Goal: Transaction & Acquisition: Purchase product/service

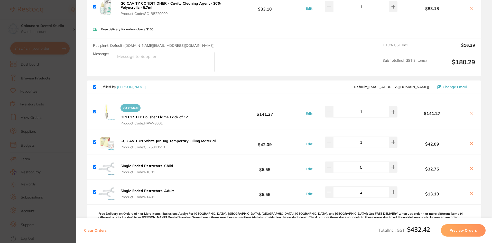
scroll to position [77, 0]
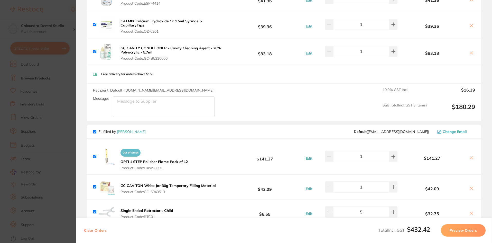
click at [56, 7] on section "Update RRP Set your pre negotiated price for this item. Item Agreed RRP (excl. …" at bounding box center [246, 121] width 492 height 243
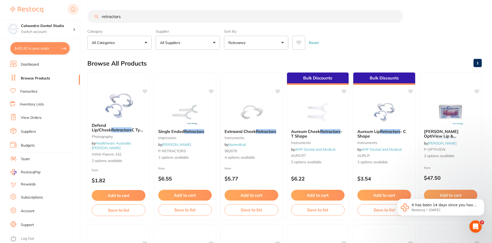
drag, startPoint x: 122, startPoint y: 17, endPoint x: 75, endPoint y: 14, distance: 47.3
click at [75, 14] on div "$432.42 Caloundra Dental Studio Switch account Caloundra Dental Studio [GEOGRAP…" at bounding box center [246, 121] width 492 height 243
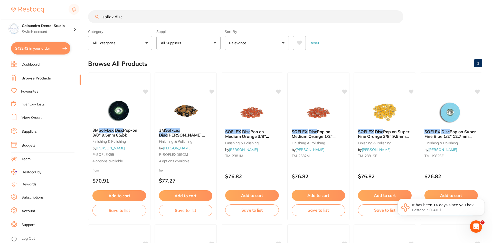
scroll to position [0, 0]
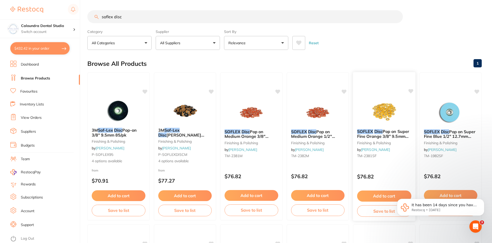
type input "soflex disc"
click at [398, 134] on span "Pop on Super Fine Orange 3/8" 9.5mm Pack of 85" at bounding box center [383, 136] width 52 height 15
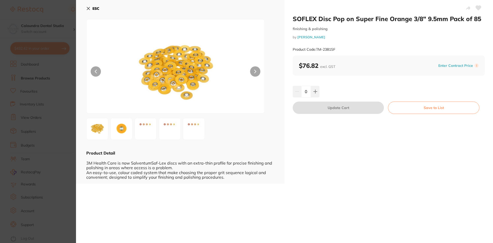
click at [169, 126] on img at bounding box center [169, 128] width 18 height 18
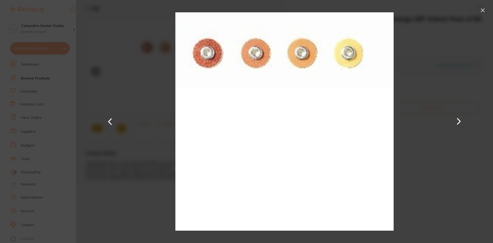
click at [481, 11] on button at bounding box center [483, 10] width 8 height 8
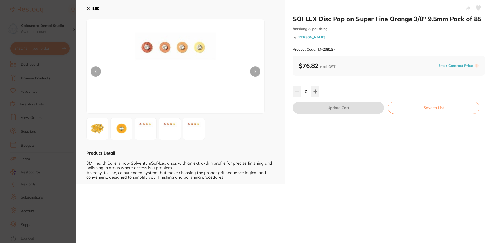
click at [93, 6] on b "ESC" at bounding box center [95, 8] width 7 height 5
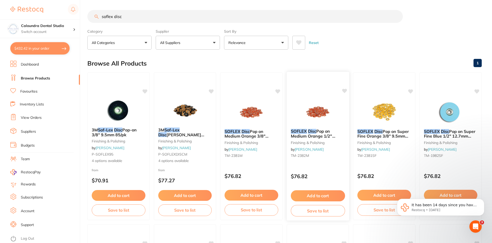
scroll to position [26, 0]
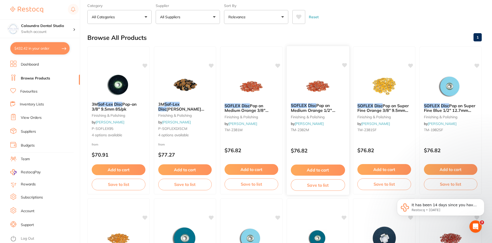
click at [311, 109] on span "Pop on Medium Orange 1/2" 12.7mm Pack of 85" at bounding box center [312, 110] width 44 height 15
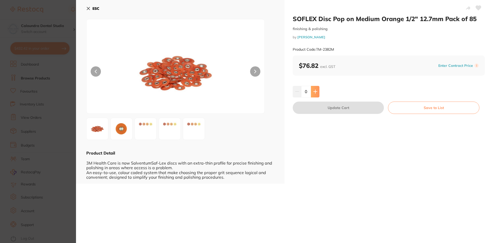
click at [313, 90] on icon at bounding box center [315, 91] width 4 height 4
type input "1"
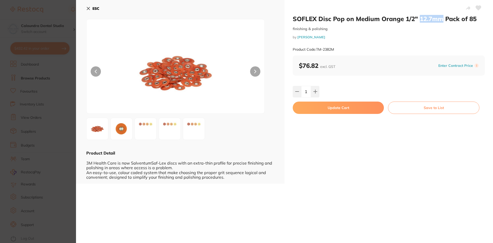
drag, startPoint x: 443, startPoint y: 19, endPoint x: 419, endPoint y: 19, distance: 23.6
click at [419, 19] on h2 "SOFLEX Disc Pop on Medium Orange 1/2" 12.7mm Pack of 85" at bounding box center [389, 19] width 192 height 8
copy h2 "12.7mm"
click at [340, 108] on button "Update Cart" at bounding box center [338, 107] width 91 height 12
checkbox input "false"
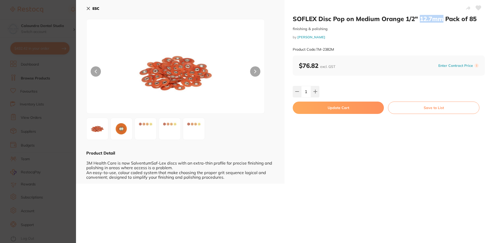
checkbox input "false"
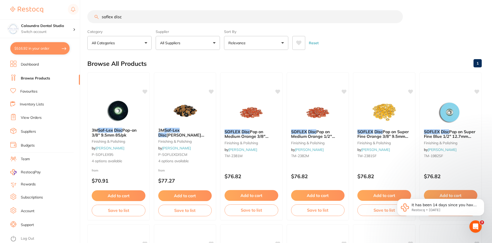
click at [137, 17] on input "soflex disc" at bounding box center [244, 16] width 315 height 13
paste input "12.7mm"
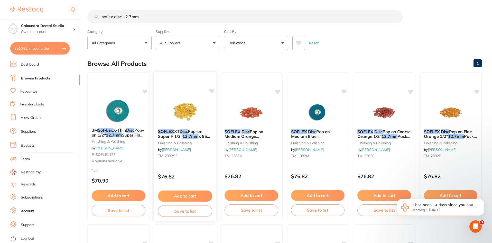
type input "soflex disc 12.7mm"
click at [185, 195] on button "Add to cart" at bounding box center [185, 195] width 54 height 11
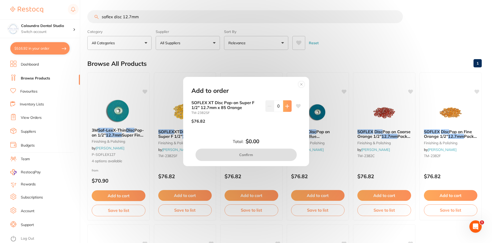
click at [285, 106] on icon at bounding box center [287, 106] width 4 height 4
type input "1"
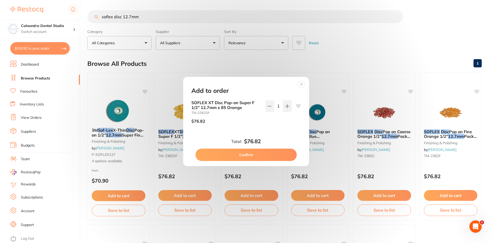
click at [255, 158] on button "Confirm" at bounding box center [245, 154] width 101 height 12
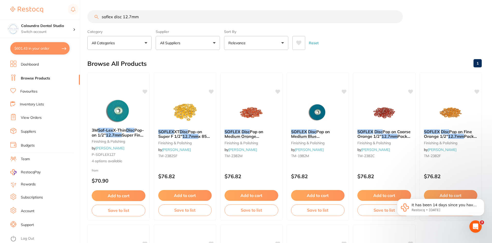
click at [391, 196] on body "It has been 14 days since you have started your Restocq journey. We wanted to d…" at bounding box center [440, 208] width 99 height 37
click at [390, 196] on html "It has been 14 days since you have started your Restocq journey. We wanted to d…" at bounding box center [440, 208] width 103 height 41
click at [371, 196] on button "Add to cart" at bounding box center [384, 195] width 54 height 11
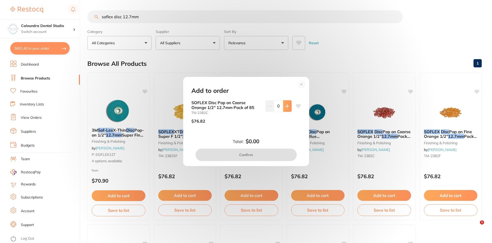
click at [283, 106] on button at bounding box center [287, 105] width 8 height 11
type input "1"
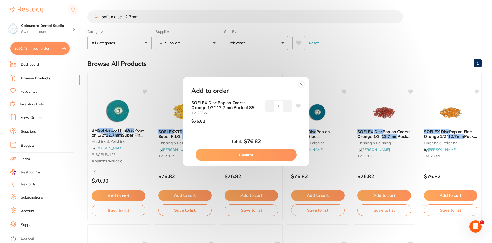
click at [241, 153] on button "Confirm" at bounding box center [245, 154] width 101 height 12
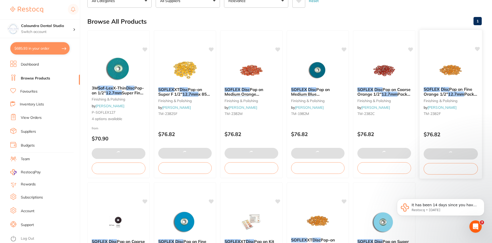
scroll to position [51, 0]
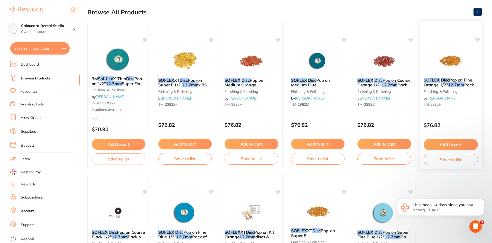
click at [450, 145] on button "Add to cart" at bounding box center [450, 144] width 54 height 11
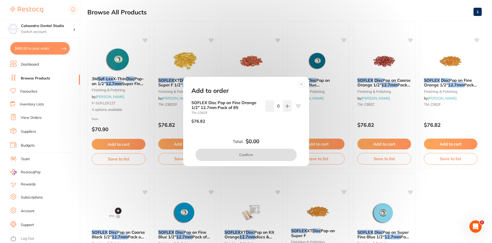
scroll to position [0, 0]
click at [285, 104] on icon at bounding box center [287, 106] width 4 height 4
type input "1"
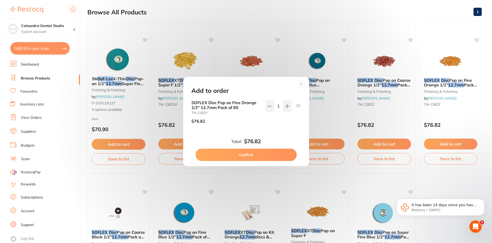
click at [239, 154] on button "Confirm" at bounding box center [245, 154] width 101 height 12
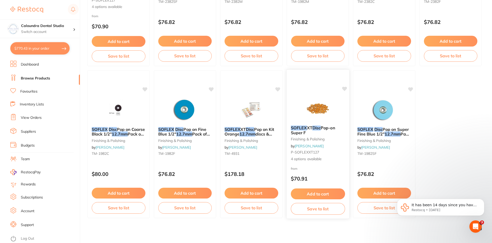
scroll to position [156, 0]
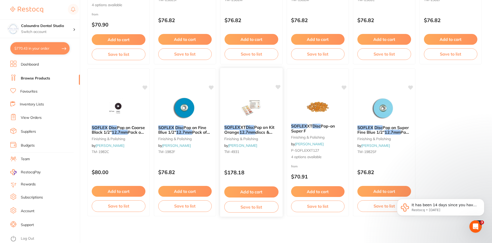
click at [251, 128] on em "Disc" at bounding box center [250, 127] width 8 height 5
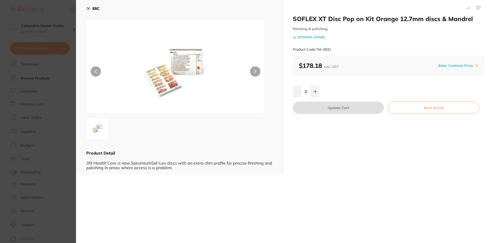
click at [93, 8] on b "ESC" at bounding box center [95, 8] width 7 height 5
